Goal: Task Accomplishment & Management: Complete application form

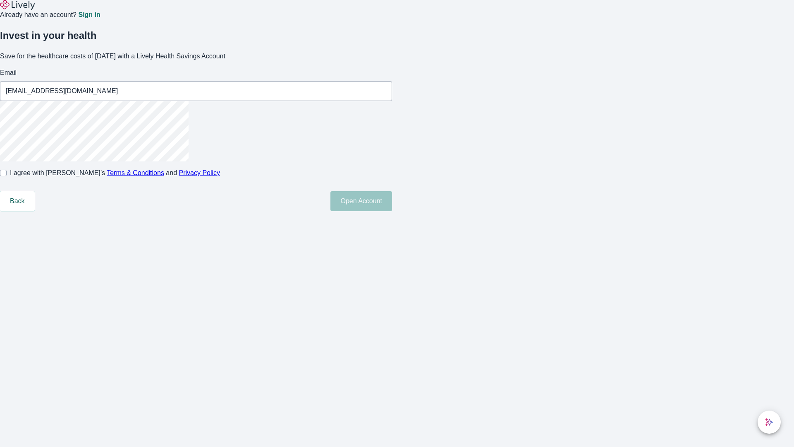
click at [7, 176] on input "I agree with Lively’s Terms & Conditions and Privacy Policy" at bounding box center [3, 173] width 7 height 7
checkbox input "true"
click at [392, 211] on button "Open Account" at bounding box center [361, 201] width 62 height 20
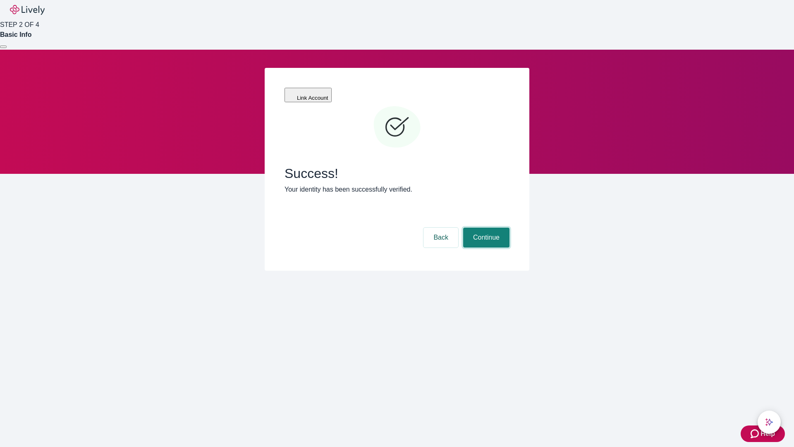
click at [485, 227] on button "Continue" at bounding box center [486, 237] width 46 height 20
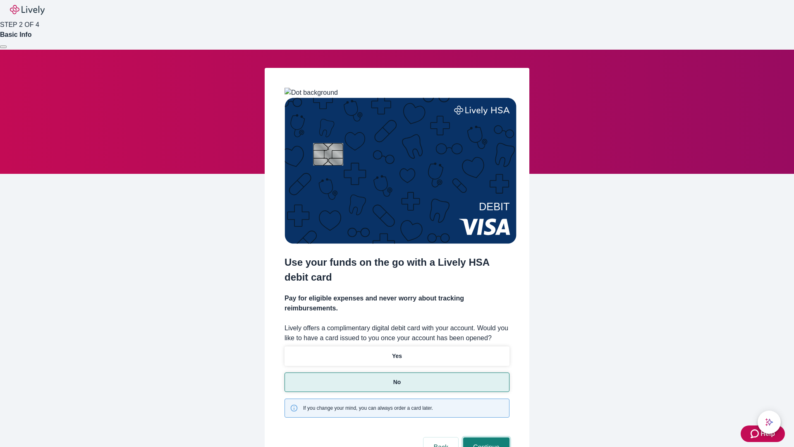
click at [485, 437] on button "Continue" at bounding box center [486, 447] width 46 height 20
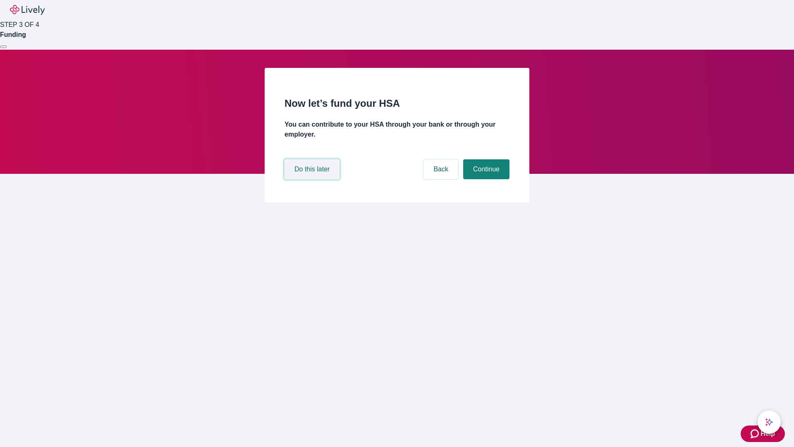
click at [313, 179] on button "Do this later" at bounding box center [311, 169] width 55 height 20
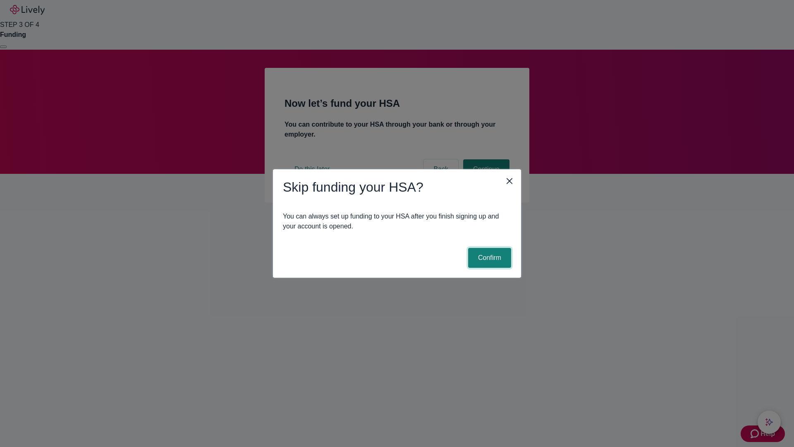
click at [488, 258] on button "Confirm" at bounding box center [489, 258] width 43 height 20
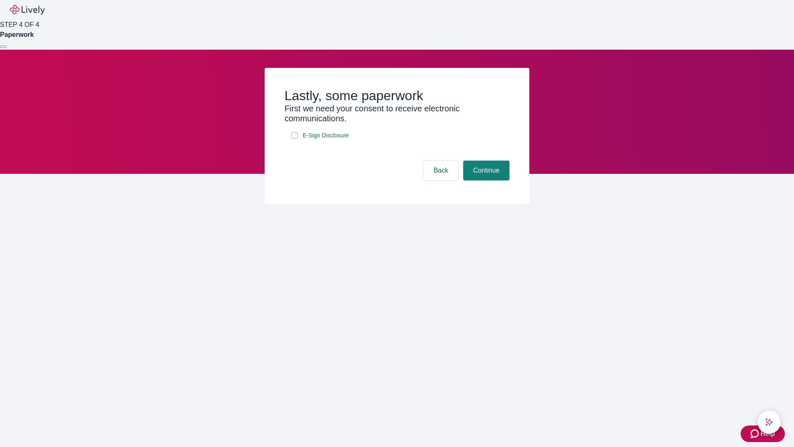
click at [294, 139] on input "E-Sign Disclosure" at bounding box center [294, 135] width 7 height 7
checkbox input "true"
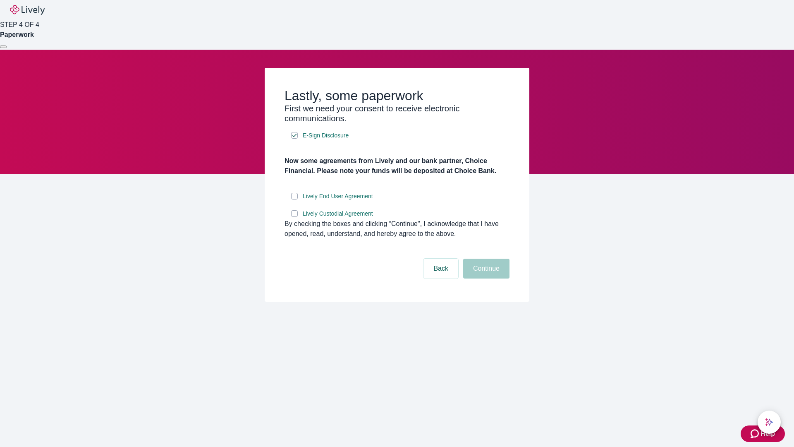
click at [294, 199] on input "Lively End User Agreement" at bounding box center [294, 196] width 7 height 7
checkbox input "true"
click at [294, 217] on input "Lively Custodial Agreement" at bounding box center [294, 213] width 7 height 7
checkbox input "true"
click at [485, 278] on button "Continue" at bounding box center [486, 268] width 46 height 20
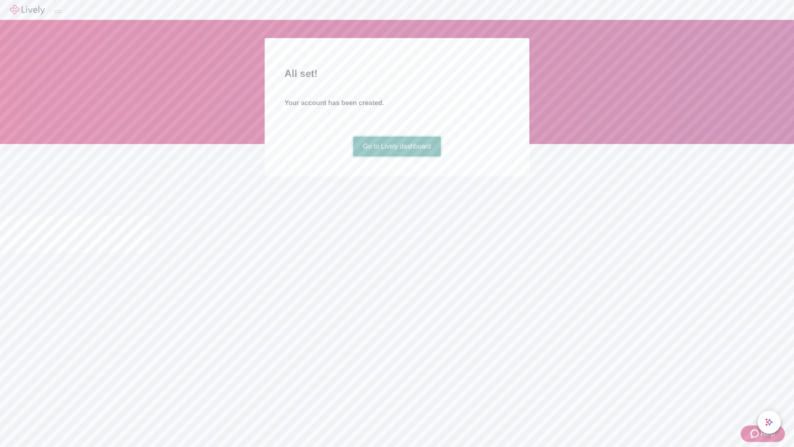
click at [397, 156] on link "Go to Lively dashboard" at bounding box center [397, 146] width 88 height 20
